Goal: Find specific page/section: Find specific page/section

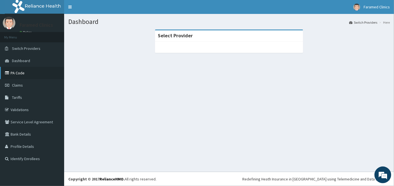
click at [12, 70] on link "PA Code" at bounding box center [32, 73] width 64 height 12
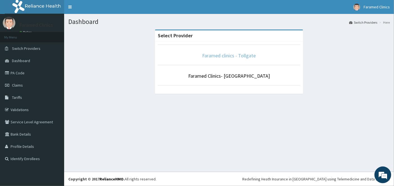
click at [215, 58] on link "Faramed clinics - Tollgate" at bounding box center [229, 55] width 54 height 6
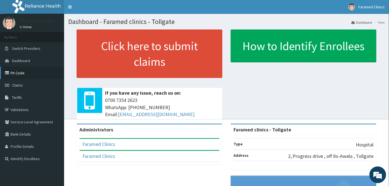
click at [25, 72] on link "PA Code" at bounding box center [32, 73] width 64 height 12
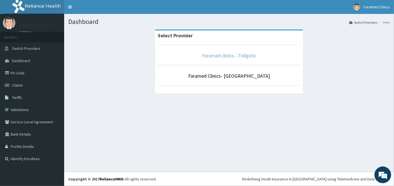
click at [232, 57] on link "Faramed clinics - Tollgate" at bounding box center [229, 55] width 54 height 6
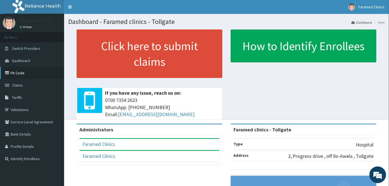
click at [14, 67] on link "PA Code" at bounding box center [32, 73] width 64 height 12
